Goal: Transaction & Acquisition: Register for event/course

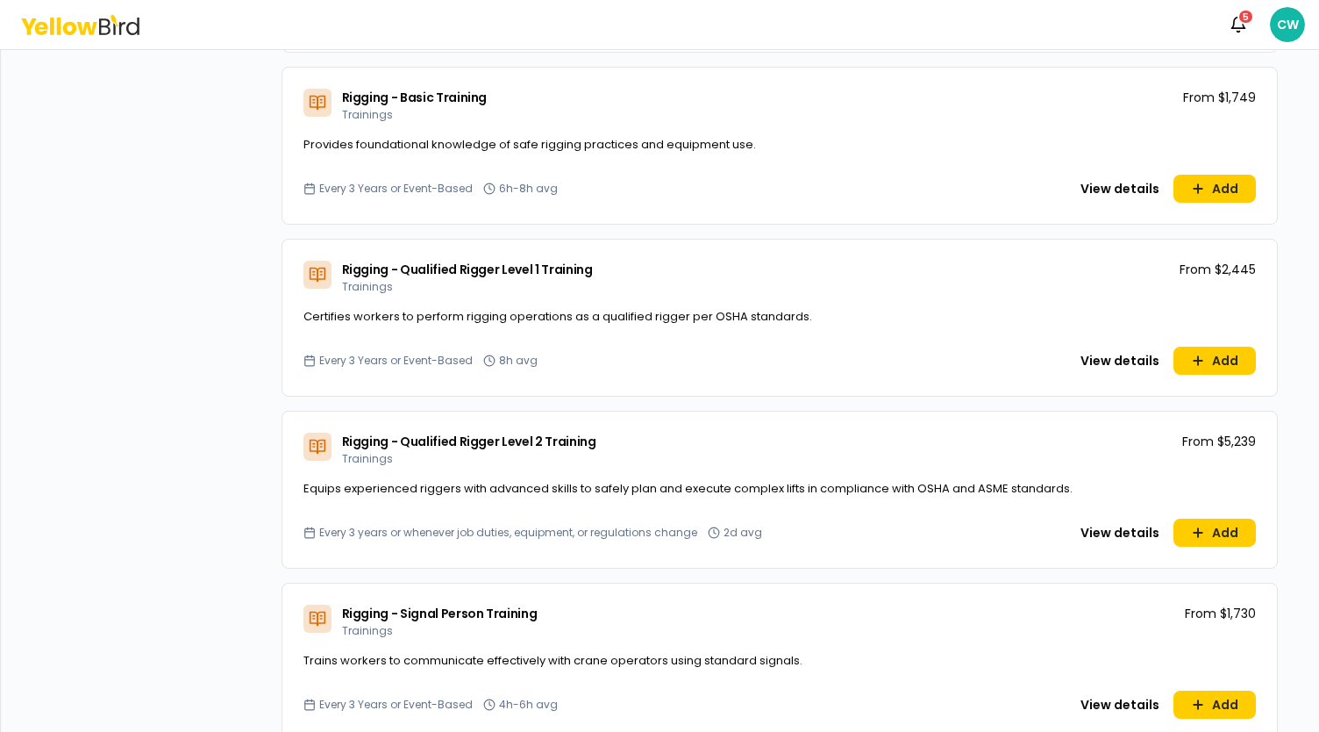
scroll to position [8567, 0]
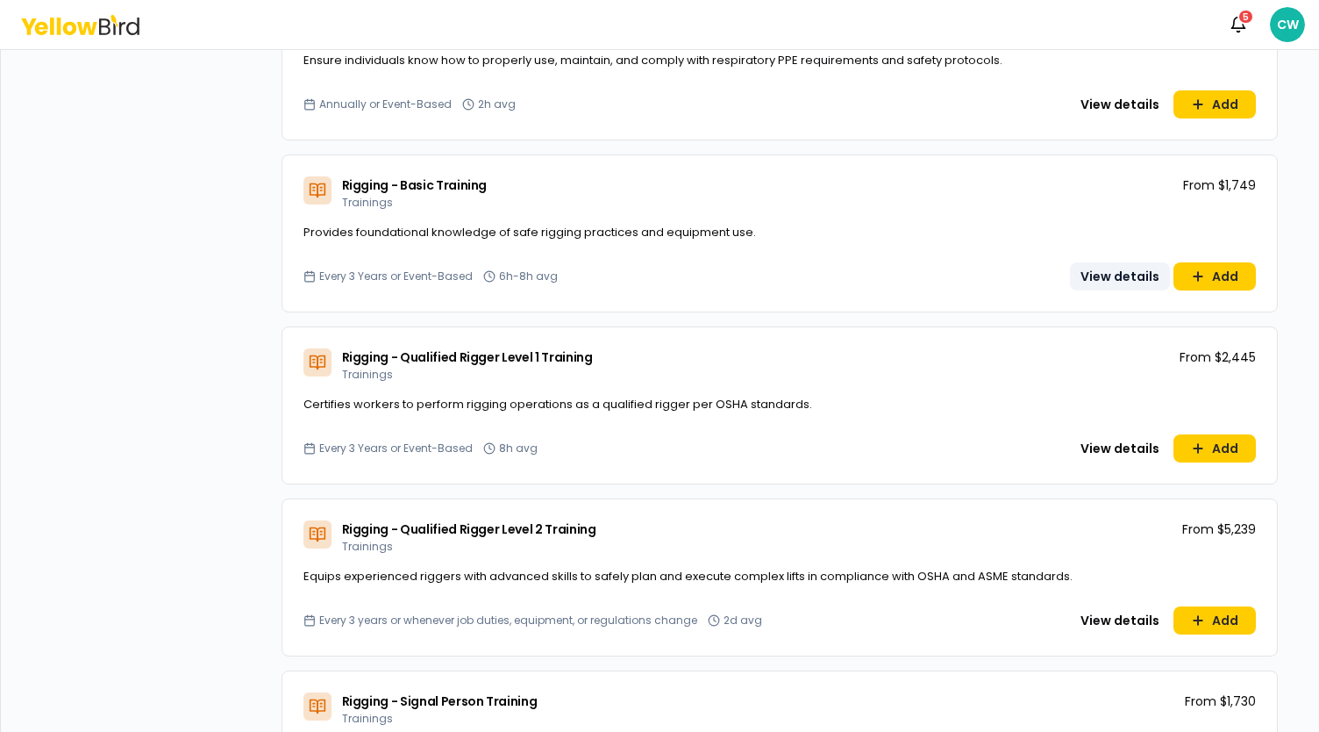
click at [1126, 282] on button "View details" at bounding box center [1120, 276] width 100 height 28
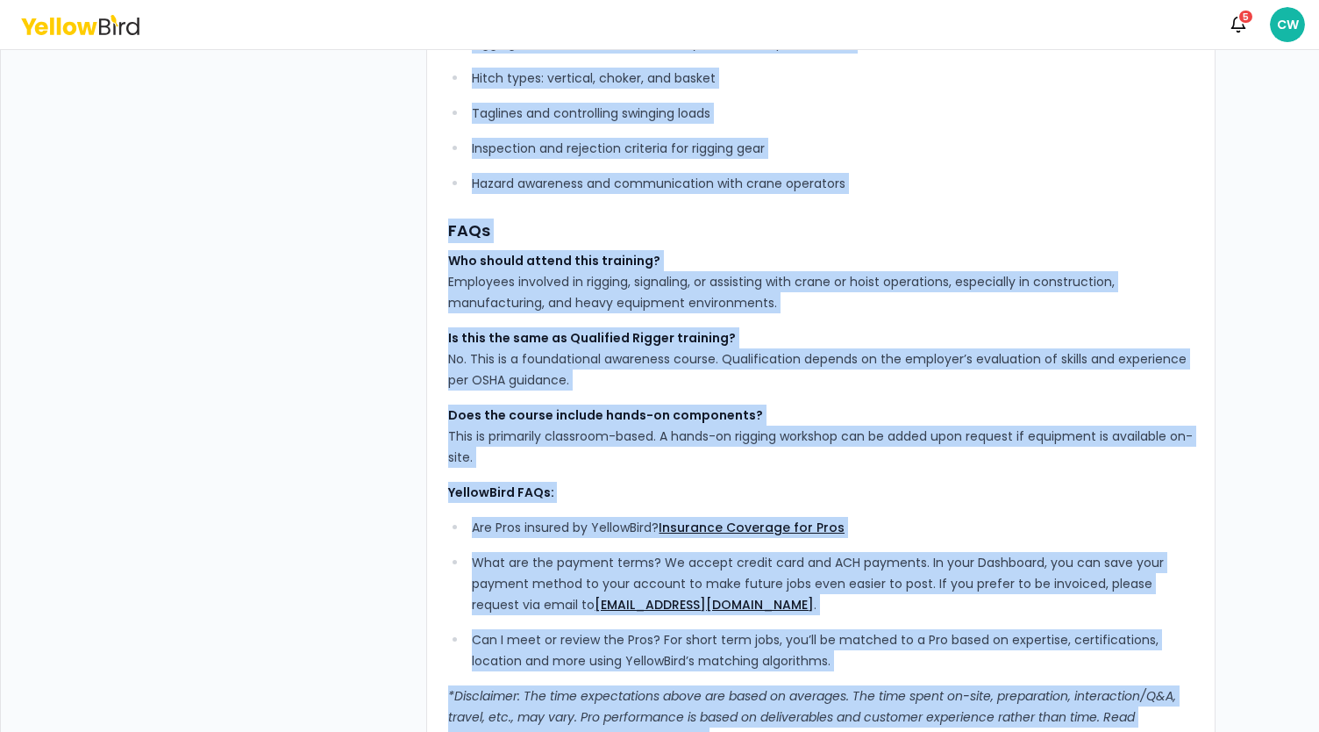
scroll to position [632, 0]
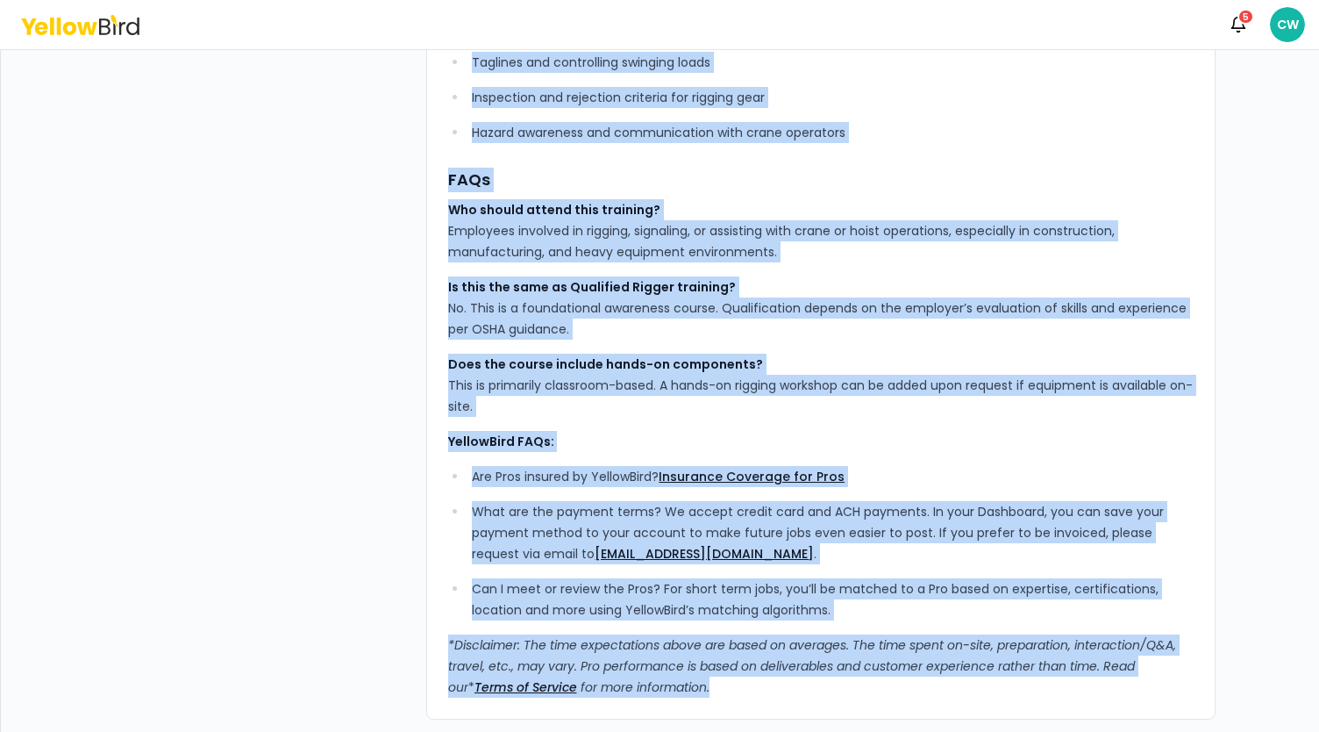
drag, startPoint x: 442, startPoint y: 144, endPoint x: 795, endPoint y: 677, distance: 639.4
click at [795, 677] on div "YellowBird’s Rigging – Basic Training provides up to 20 participants with the f…" at bounding box center [821, 100] width 746 height 1193
copy div "LoremiPsum’d Sitamet – Conse Adipisci elitsedd ei te 60 incididuntut labo etd m…"
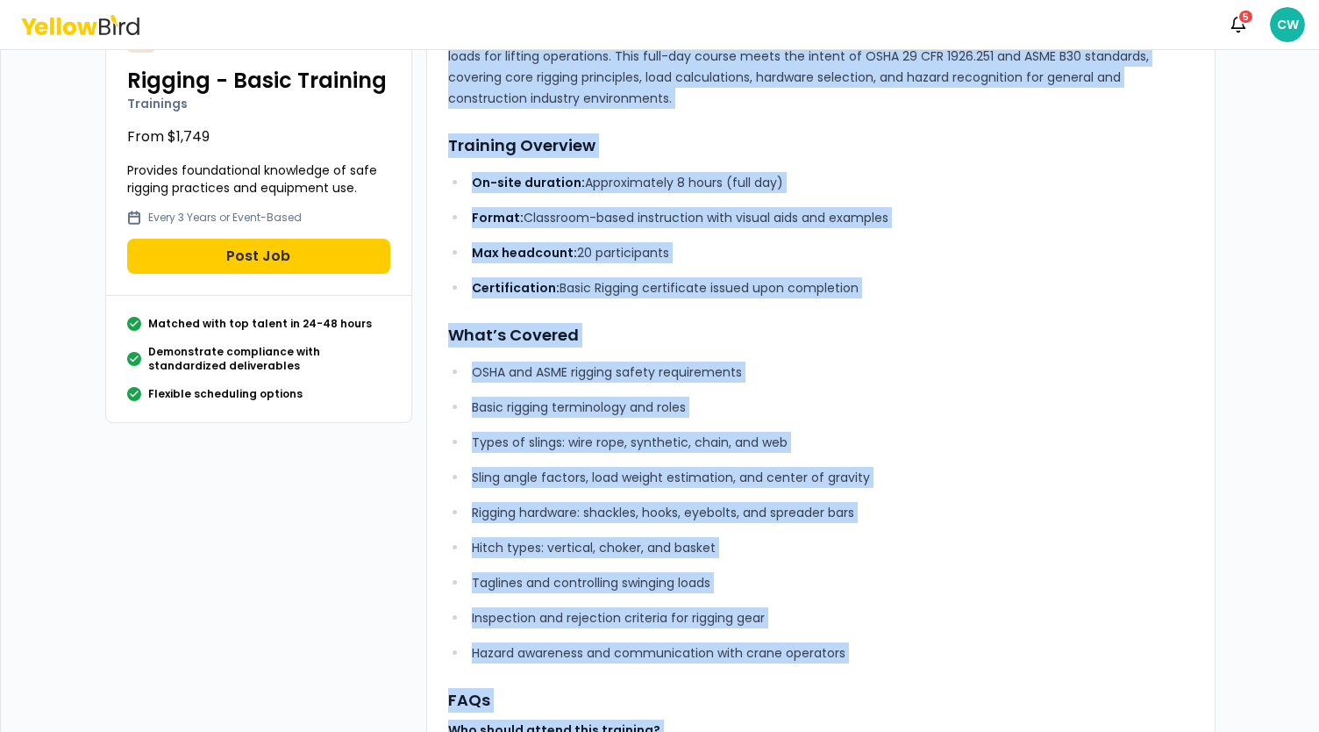
scroll to position [0, 0]
